Goal: Task Accomplishment & Management: Use online tool/utility

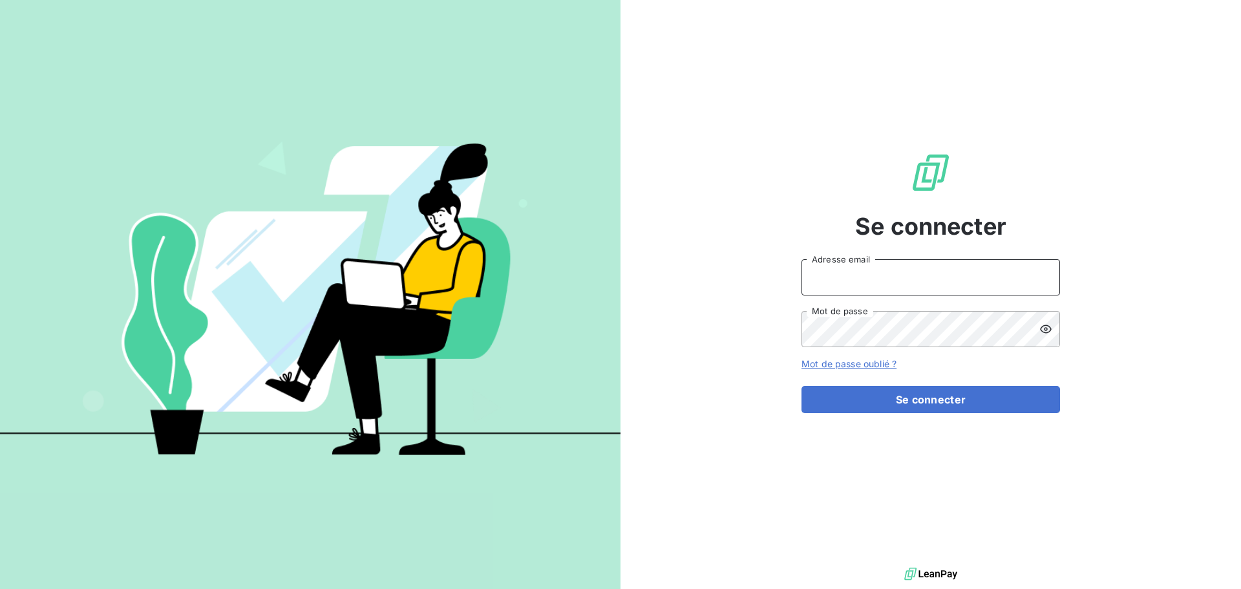
click at [847, 270] on input "Adresse email" at bounding box center [931, 277] width 259 height 36
type input "[EMAIL_ADDRESS][DOMAIN_NAME]"
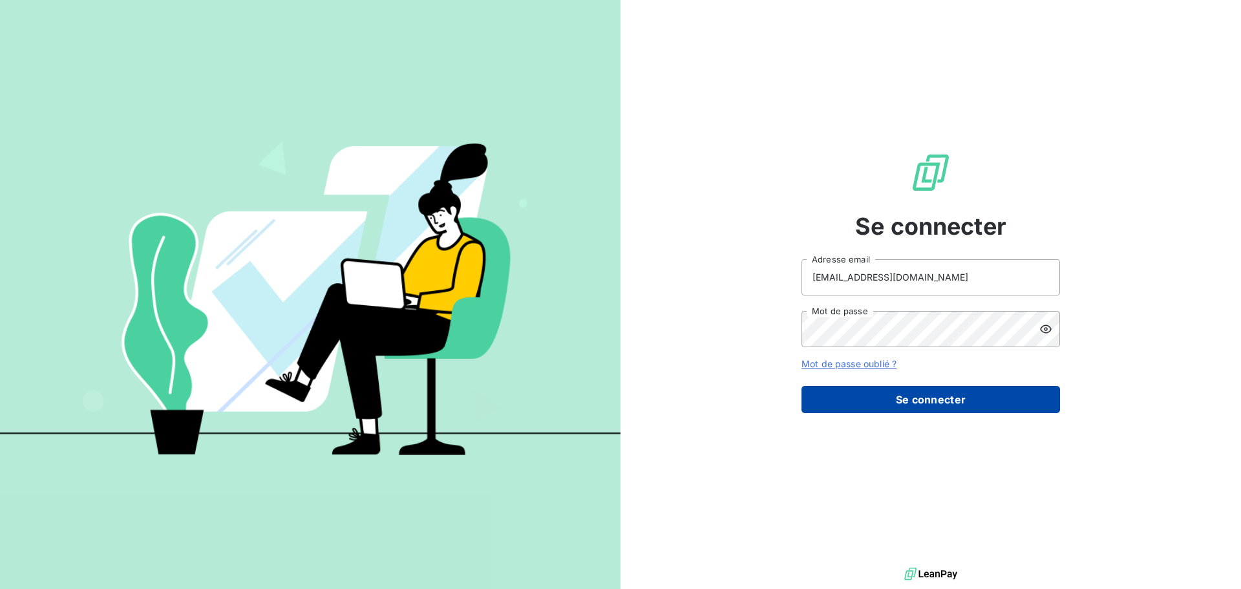
click at [903, 401] on button "Se connecter" at bounding box center [931, 399] width 259 height 27
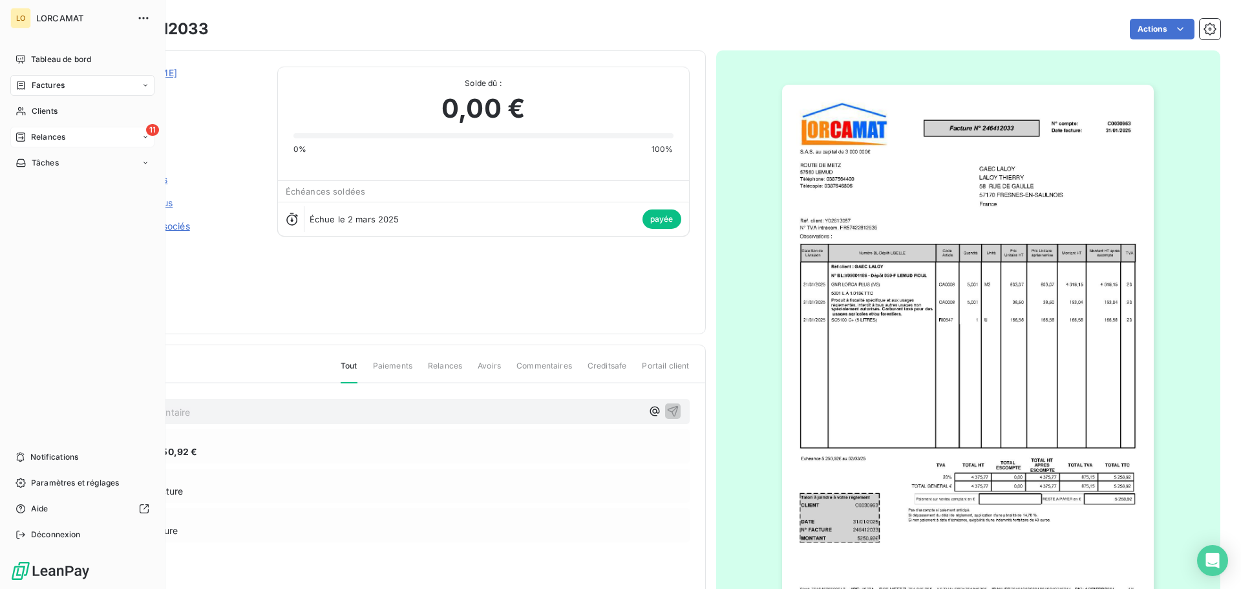
click at [13, 134] on div "11 Relances" at bounding box center [82, 137] width 144 height 21
click at [86, 168] on div "À effectuer" at bounding box center [90, 163] width 129 height 21
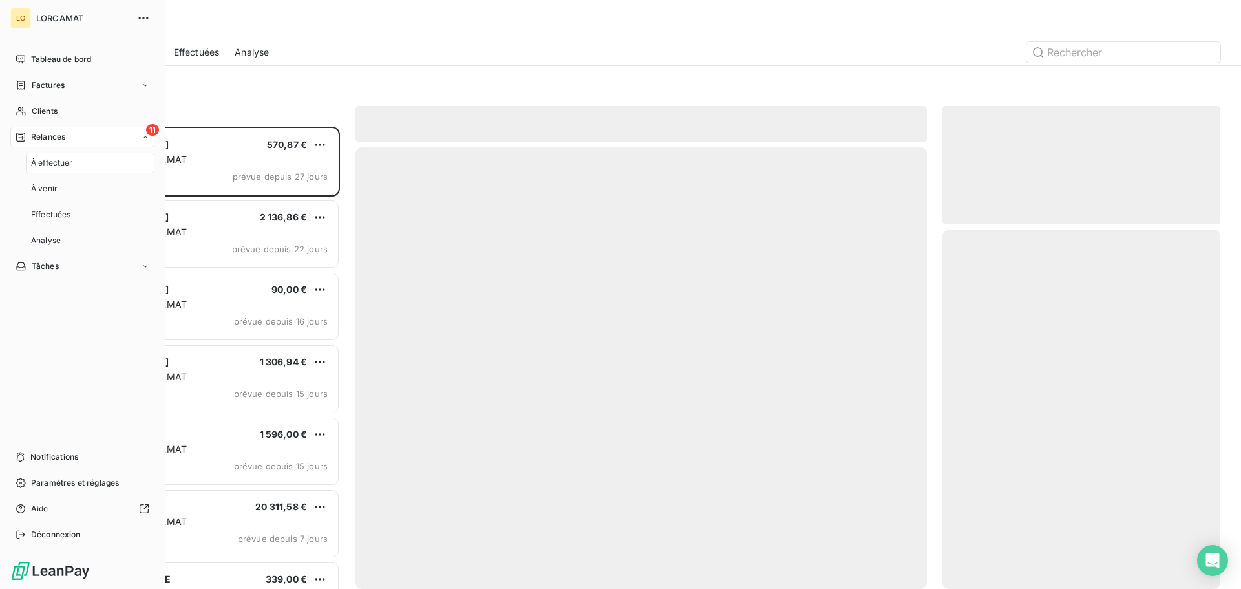
scroll to position [453, 268]
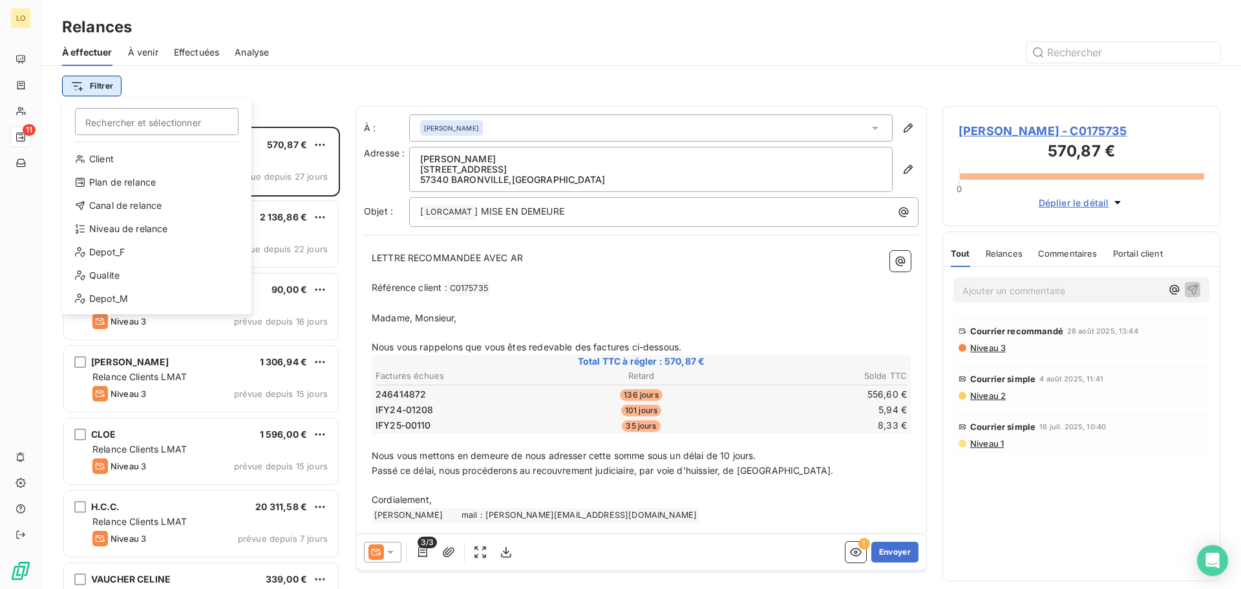
click at [106, 81] on html "LO 11 Relances À effectuer À venir Effectuées Analyse Filtrer Rechercher et sél…" at bounding box center [620, 294] width 1241 height 589
click at [101, 255] on div "Depot_F" at bounding box center [156, 252] width 179 height 21
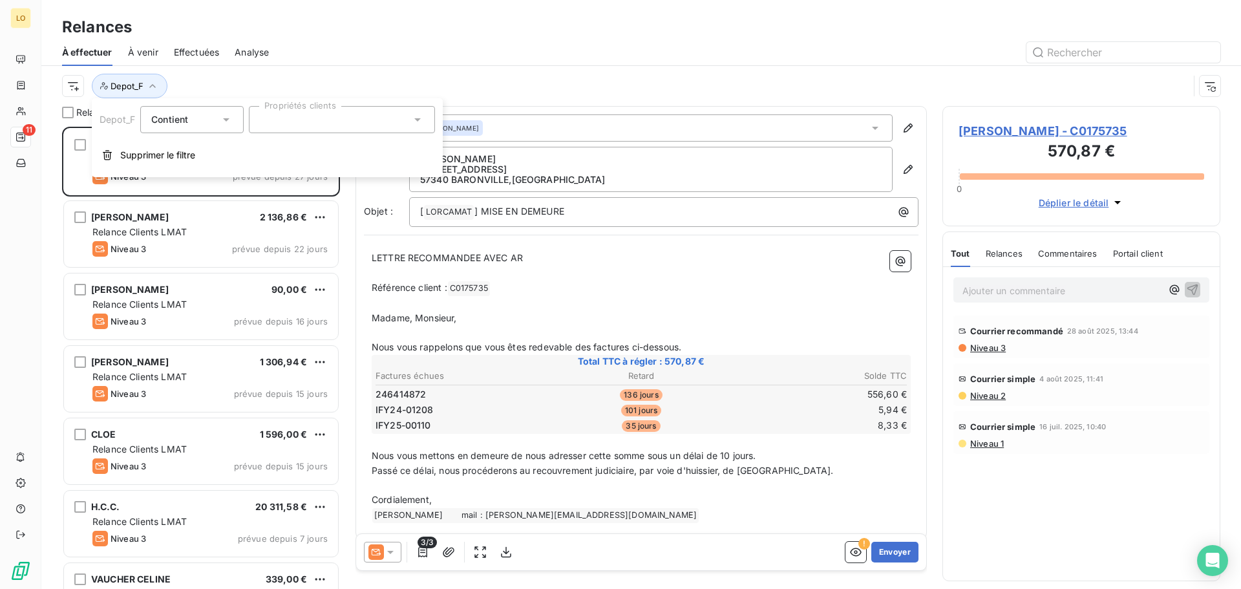
click at [396, 120] on div at bounding box center [342, 119] width 186 height 27
click at [307, 154] on li "050" at bounding box center [341, 151] width 181 height 26
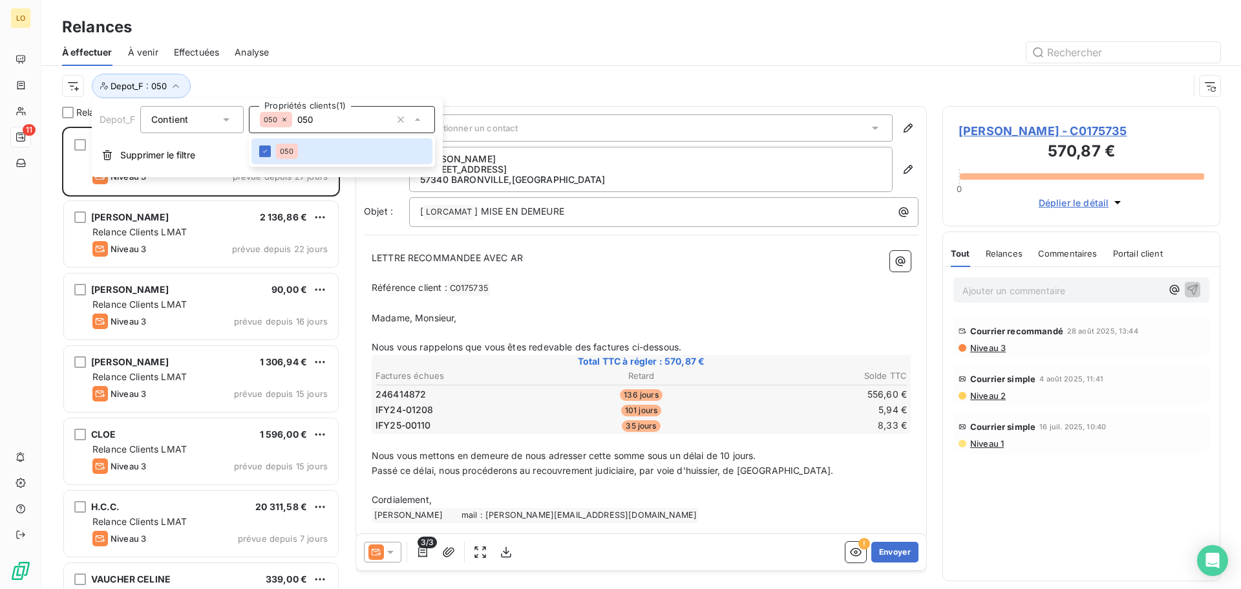
drag, startPoint x: 328, startPoint y: 117, endPoint x: 299, endPoint y: 119, distance: 29.2
click at [299, 119] on input "050" at bounding box center [341, 120] width 99 height 12
type input "086"
click at [269, 149] on div at bounding box center [265, 151] width 12 height 12
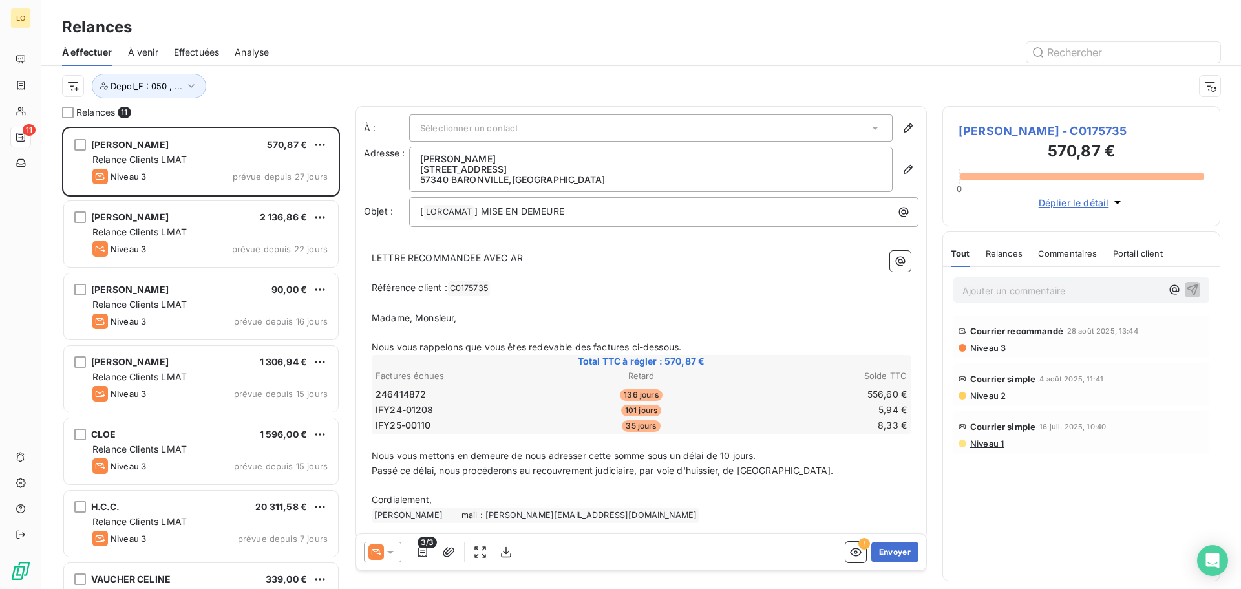
click at [101, 58] on span "À effectuer" at bounding box center [87, 52] width 50 height 13
click at [79, 91] on html "LO 11 Relances À effectuer À venir Effectuées Analyse Depot_F : 050 , ... Relan…" at bounding box center [620, 294] width 1241 height 589
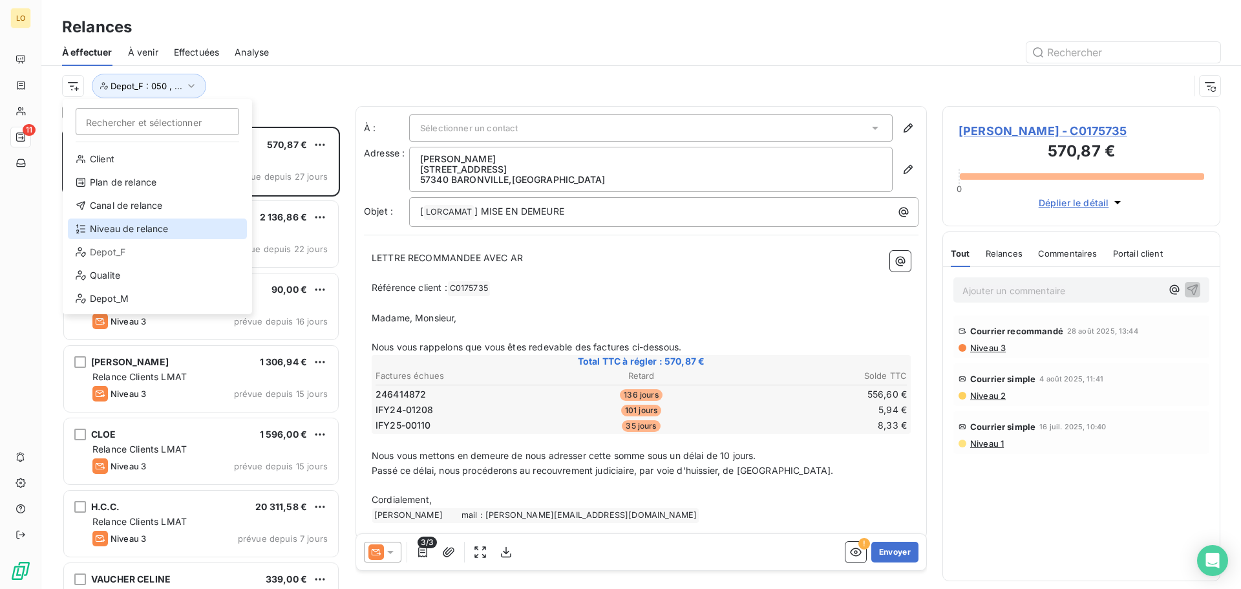
click at [133, 229] on div "Niveau de relance" at bounding box center [157, 229] width 179 height 21
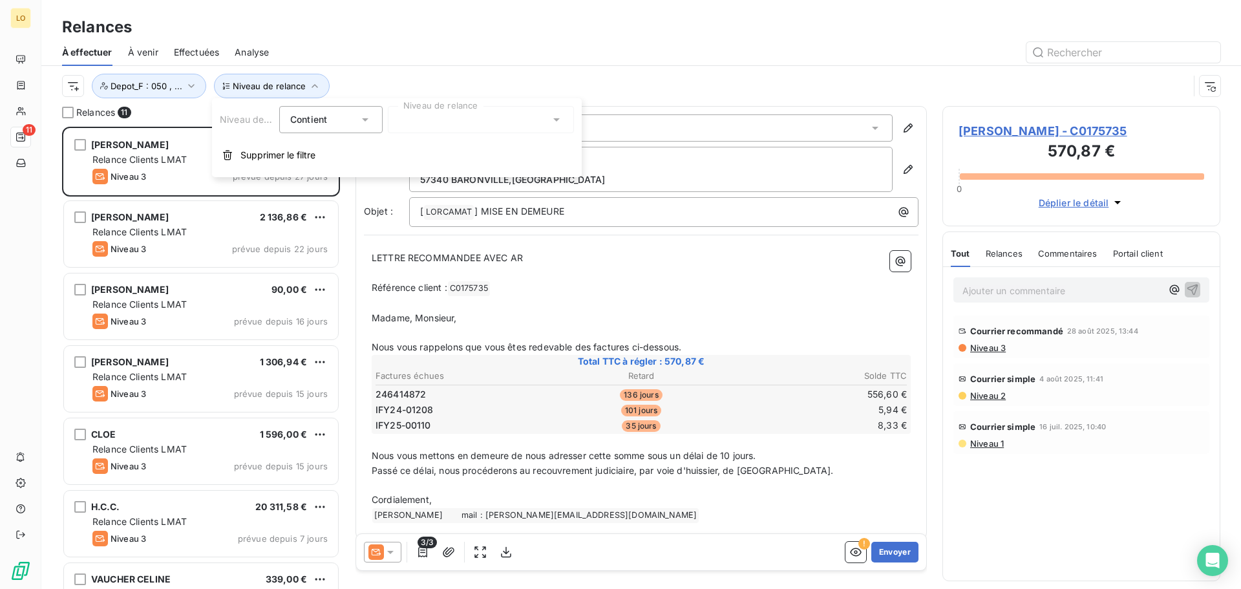
click at [345, 120] on div "Contient is" at bounding box center [324, 120] width 69 height 18
click at [335, 170] on span "Ne contient pas" at bounding box center [340, 172] width 70 height 11
click at [421, 124] on div at bounding box center [481, 119] width 186 height 27
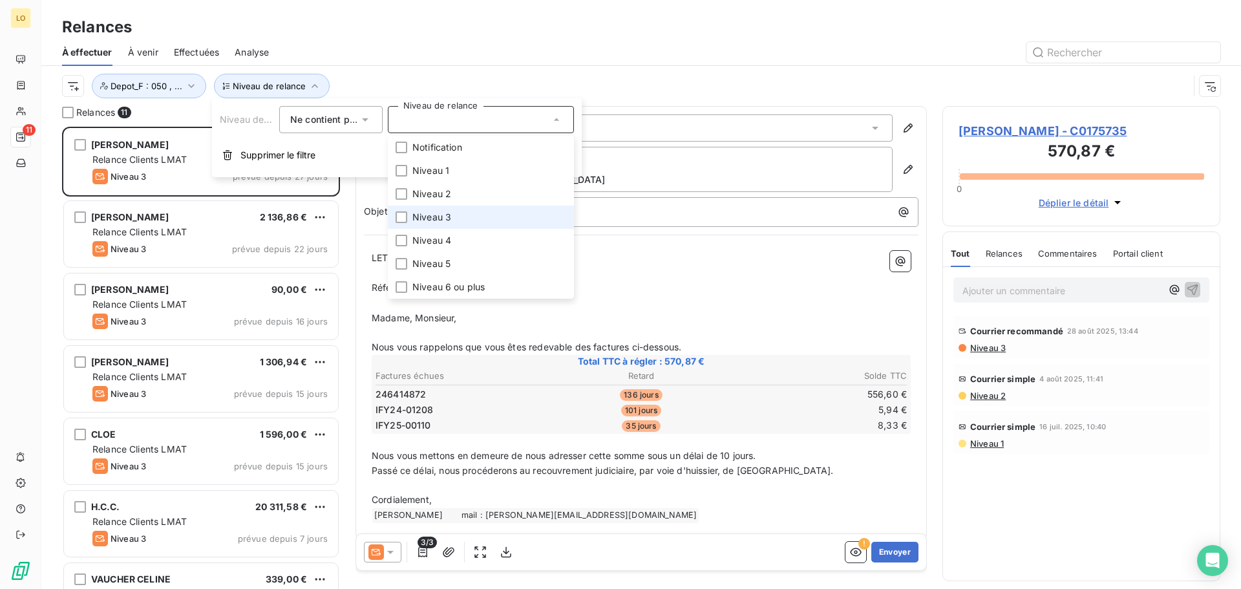
click at [432, 217] on span "Niveau 3" at bounding box center [431, 217] width 39 height 13
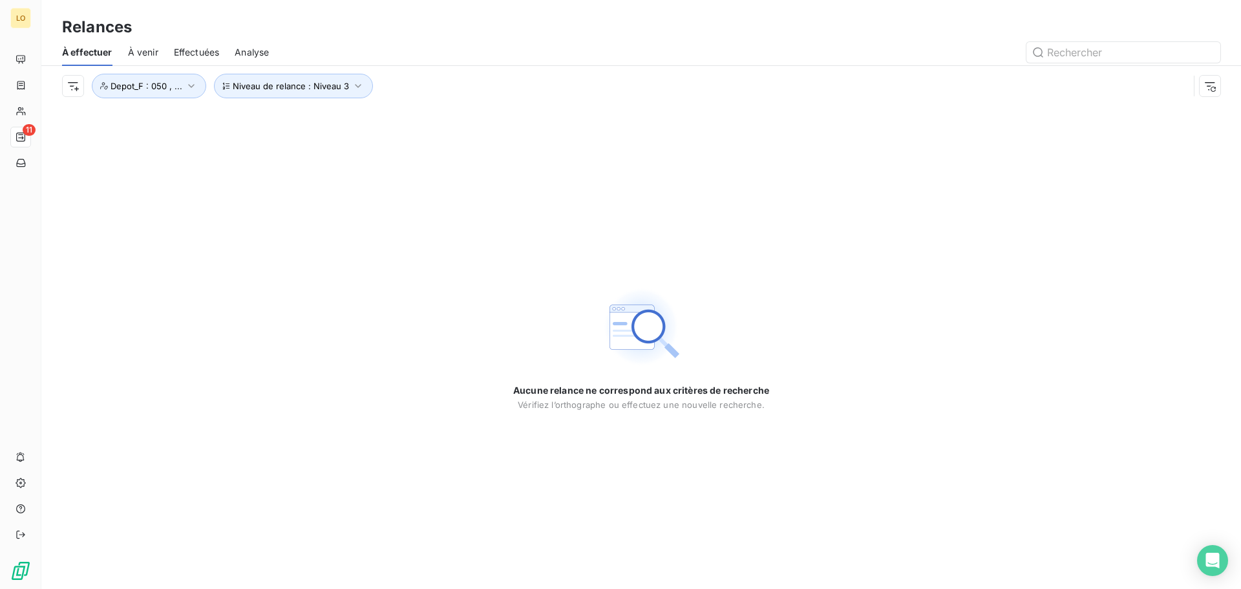
click at [394, 41] on div "À effectuer À venir Effectuées Analyse" at bounding box center [641, 52] width 1200 height 27
